Goal: Book appointment/travel/reservation

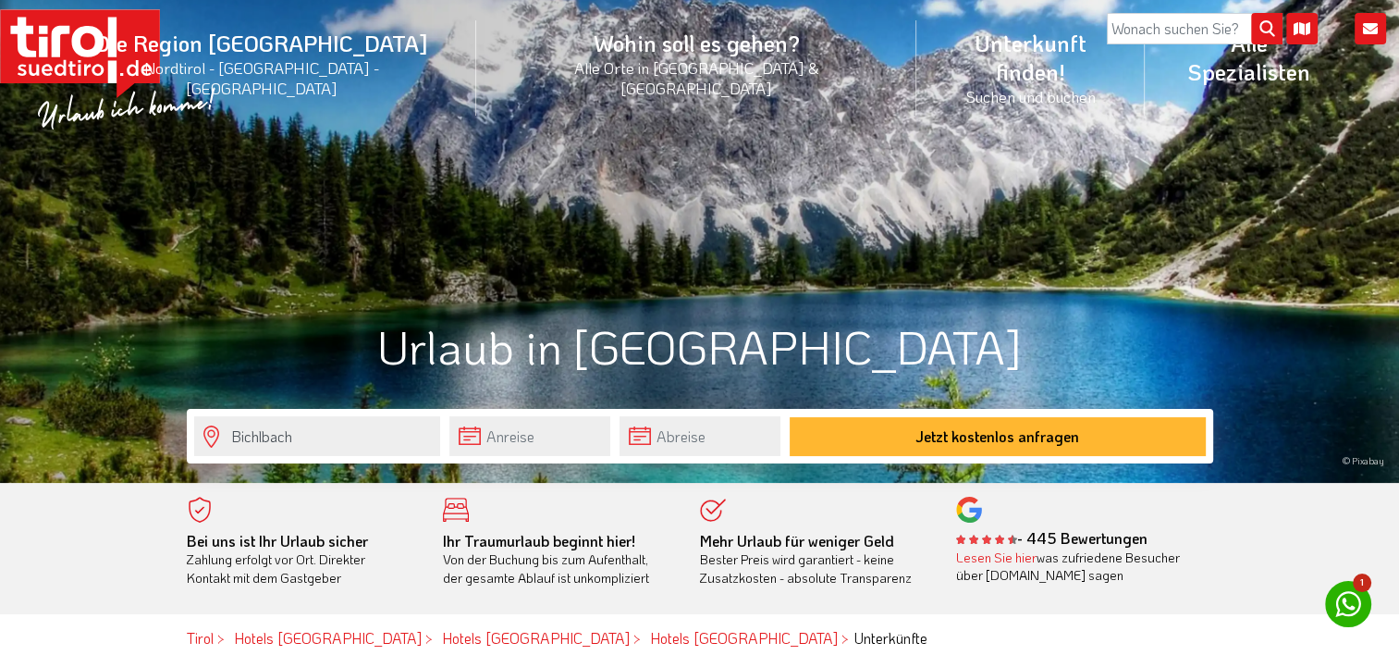
scroll to position [370, 0]
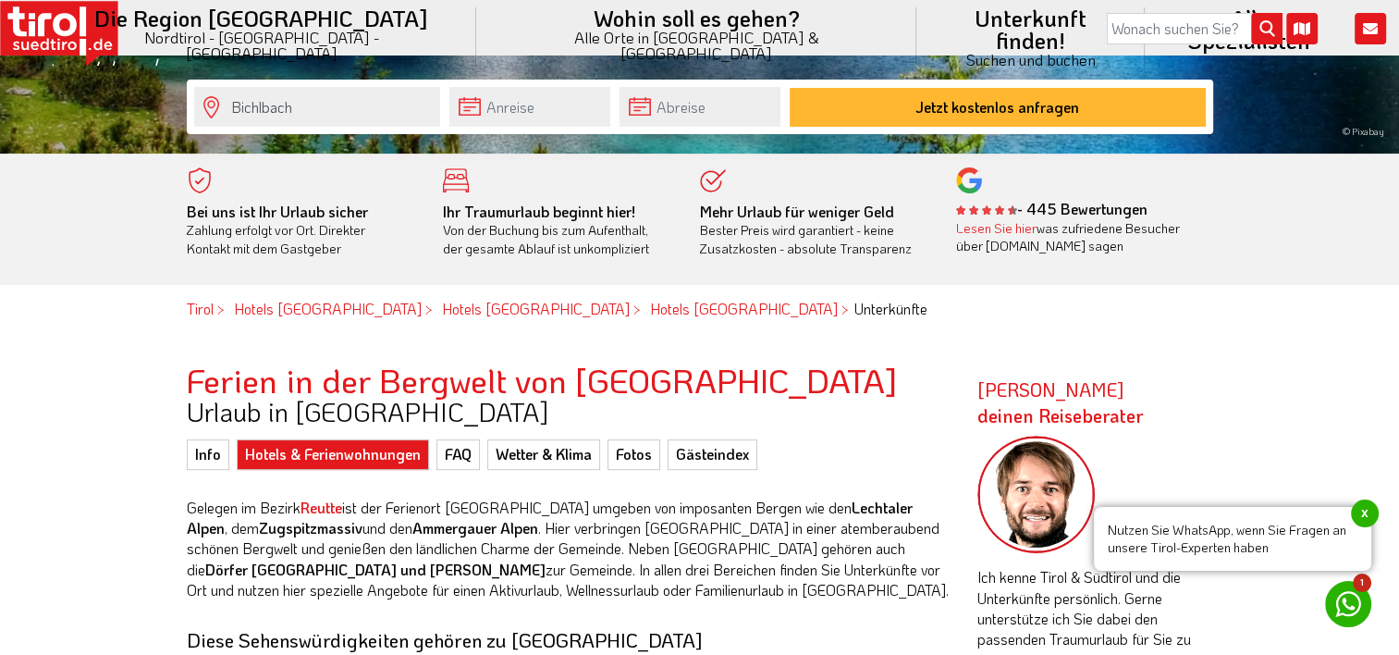
click at [385, 451] on link "Hotels & Ferienwohnungen" at bounding box center [333, 454] width 192 height 30
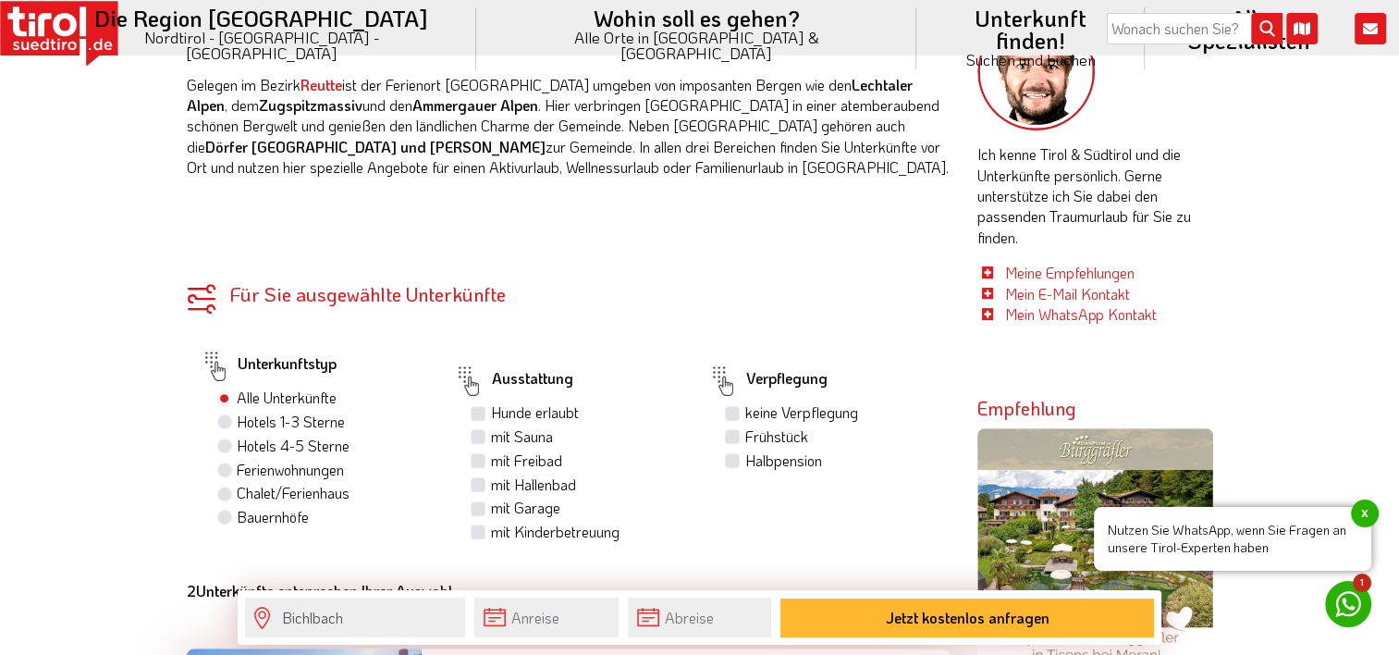
scroll to position [555, 0]
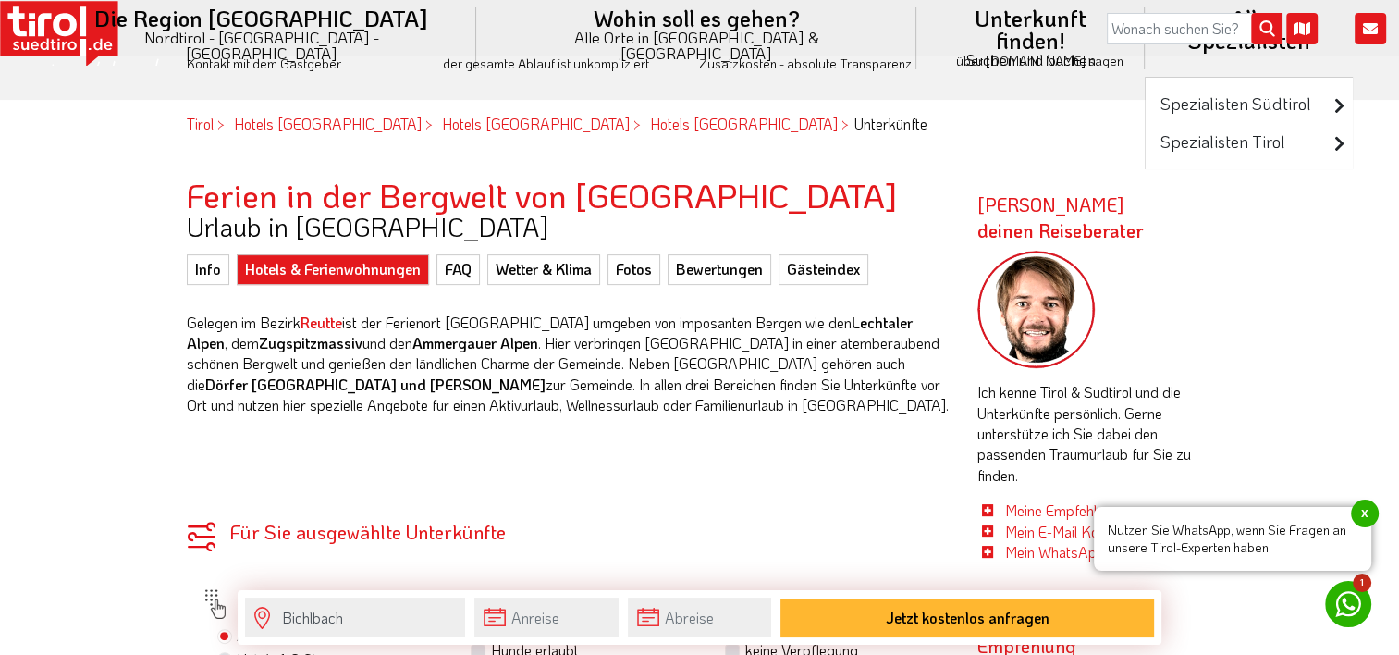
click at [1144, 17] on li "Alle Spezialisten Spezialisten Südtirol Luxushotels Familienhotels Wellnesshote…" at bounding box center [1248, 38] width 208 height 77
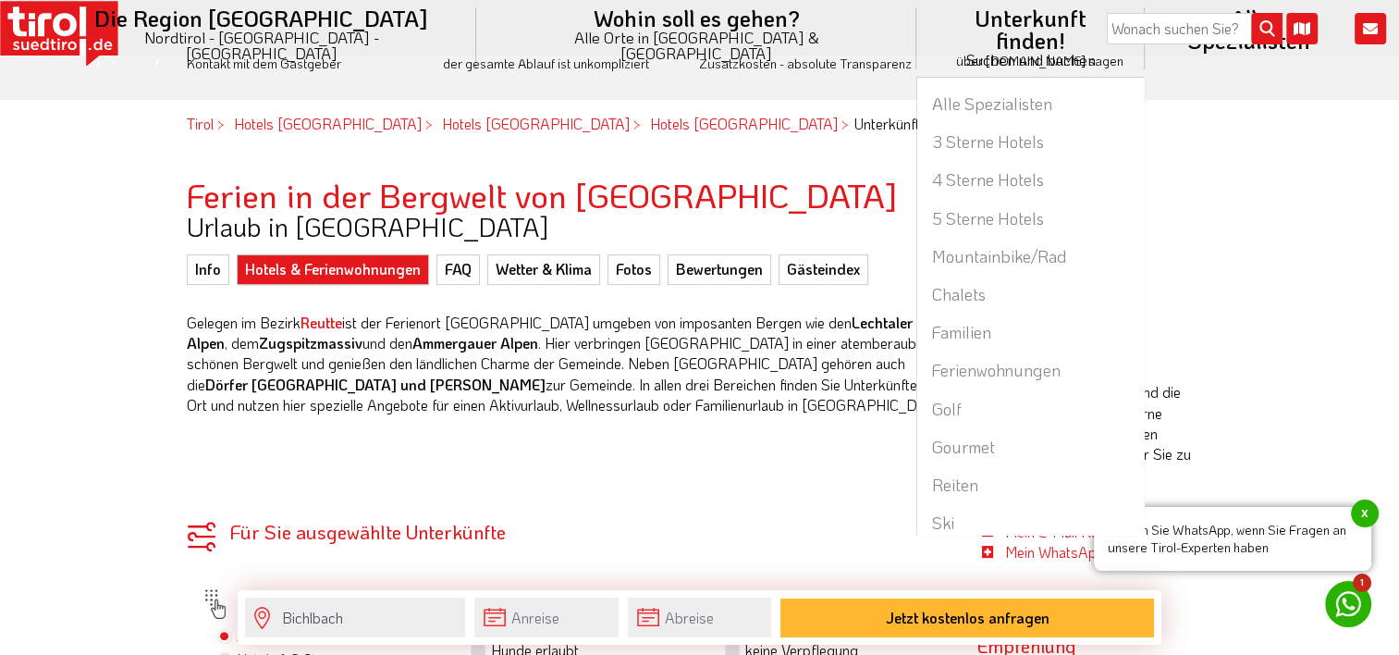
click at [916, 11] on li "Unterkunft finden! Suchen und buchen Alle Spezialisten 3 Sterne Hotels 4 Sterne…" at bounding box center [1030, 38] width 228 height 77
click at [917, 351] on link "Ferienwohnungen" at bounding box center [1030, 370] width 226 height 38
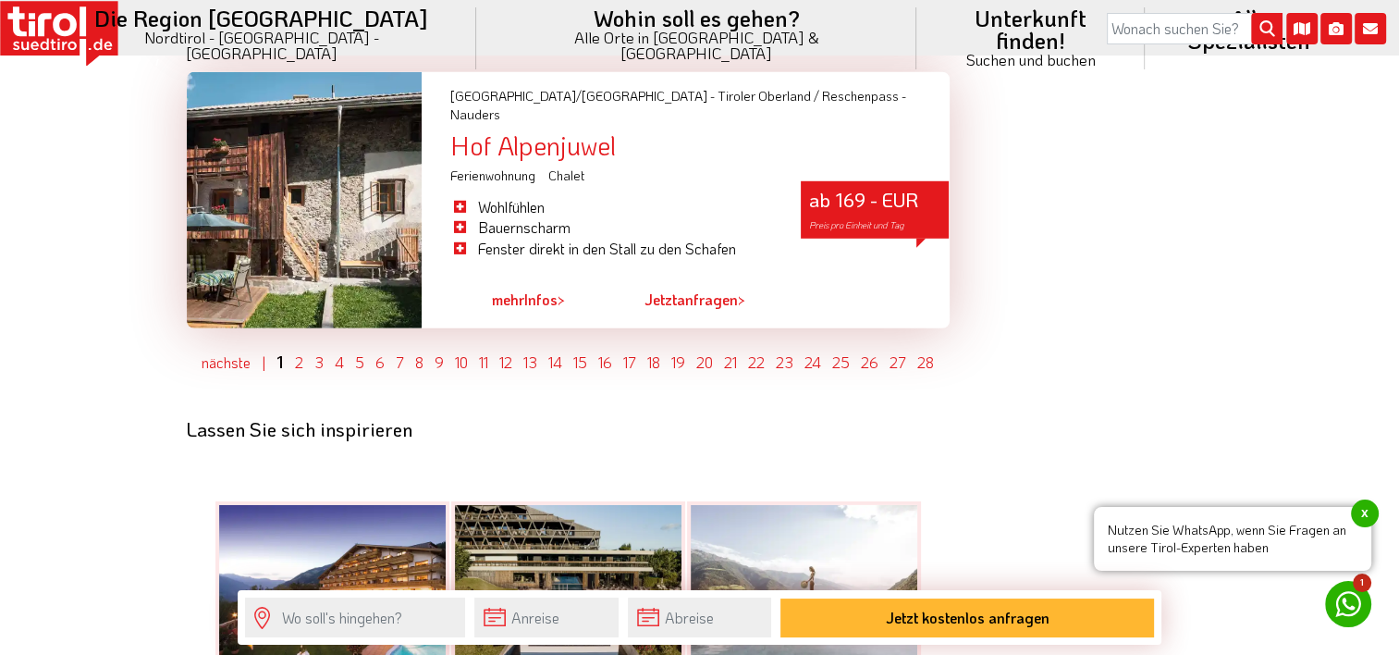
scroll to position [5454, 0]
